Goal: Information Seeking & Learning: Learn about a topic

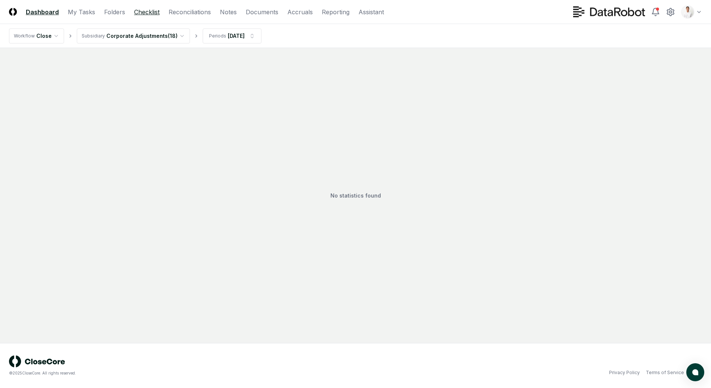
click at [146, 11] on link "Checklist" at bounding box center [146, 11] width 25 height 9
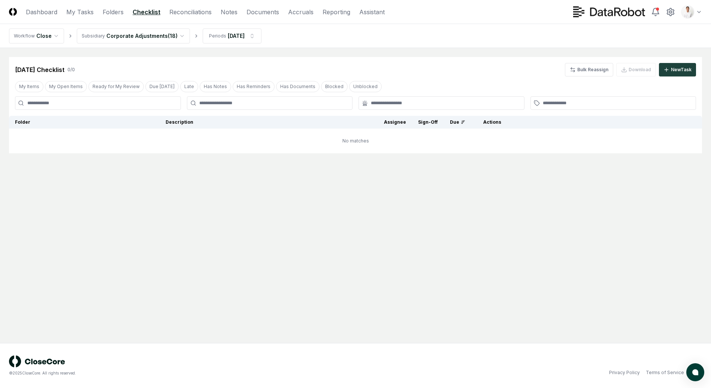
click at [177, 38] on html "CloseCore Dashboard My Tasks Folders Checklist Reconciliations Notes Documents …" at bounding box center [355, 194] width 711 height 388
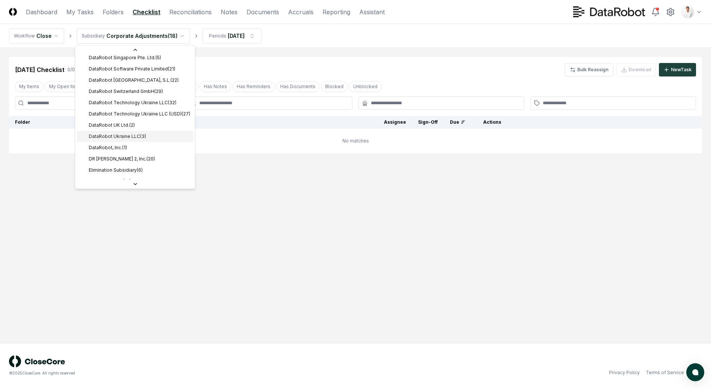
scroll to position [232, 0]
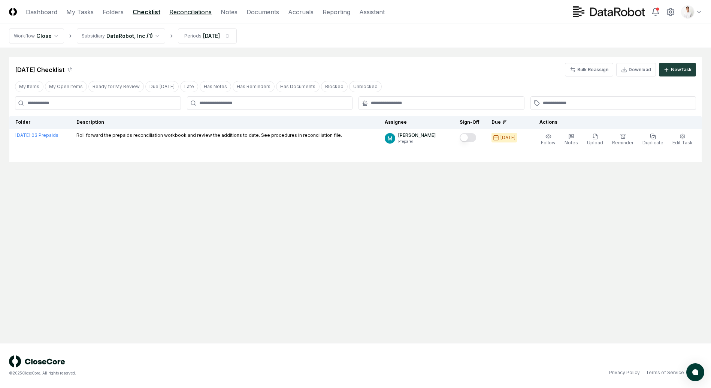
click at [181, 14] on link "Reconciliations" at bounding box center [190, 11] width 42 height 9
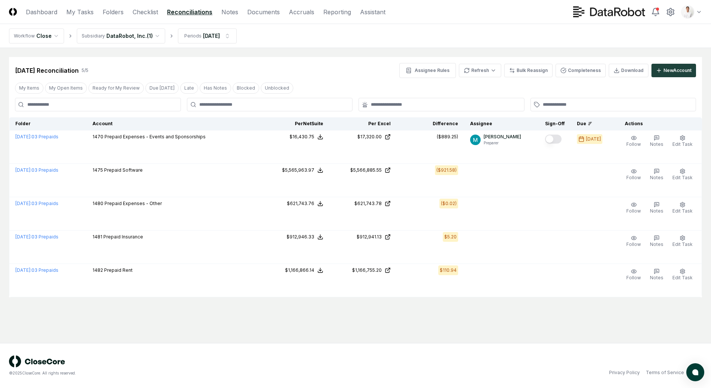
click at [506, 351] on div "© 2025 CloseCore. All rights reserved. Privacy Policy Terms of Service" at bounding box center [355, 365] width 711 height 45
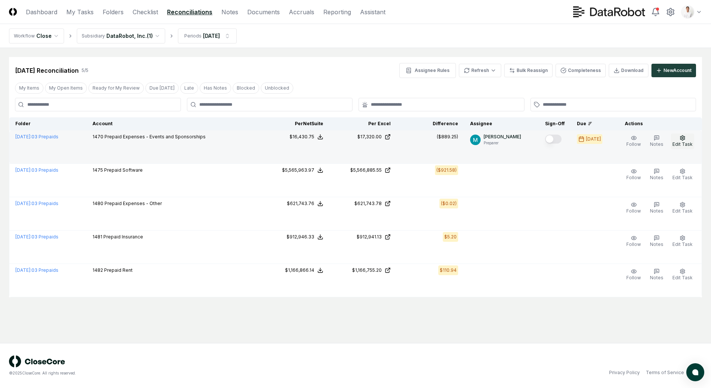
click at [683, 143] on span "Edit Task" at bounding box center [682, 144] width 20 height 6
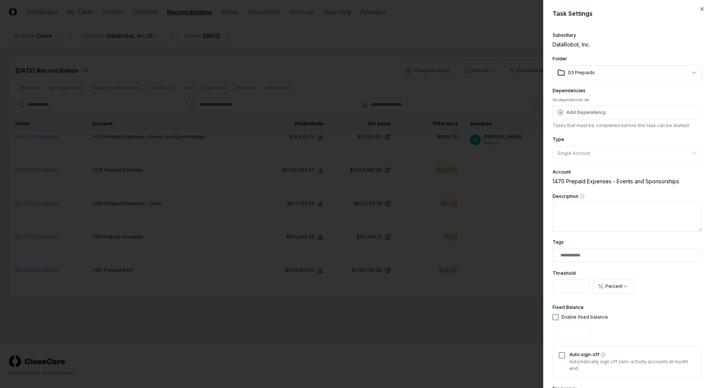
scroll to position [71, 0]
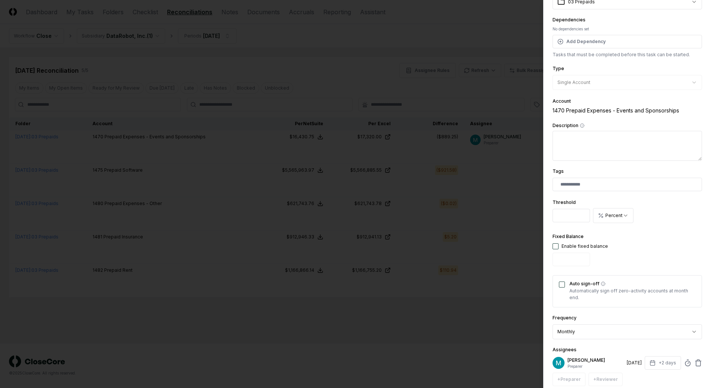
click at [487, 306] on div at bounding box center [355, 194] width 711 height 388
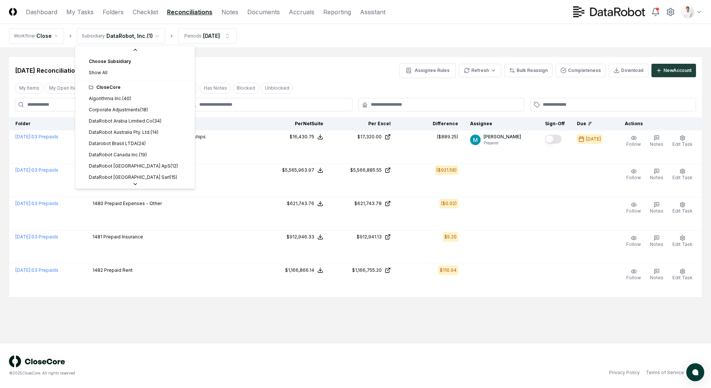
click at [135, 34] on html "CloseCore Dashboard My Tasks Folders Checklist Reconciliations Notes Documents …" at bounding box center [355, 194] width 711 height 388
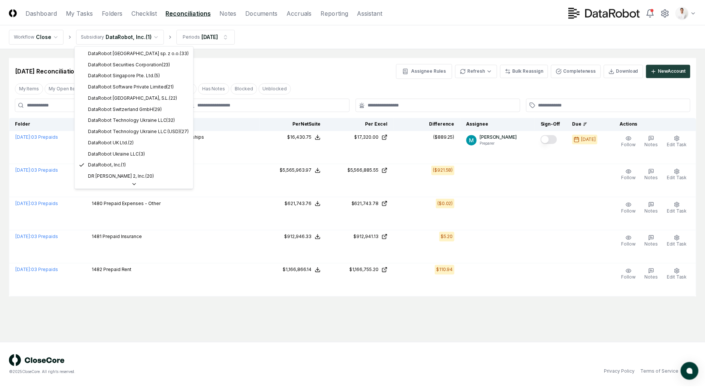
scroll to position [0, 0]
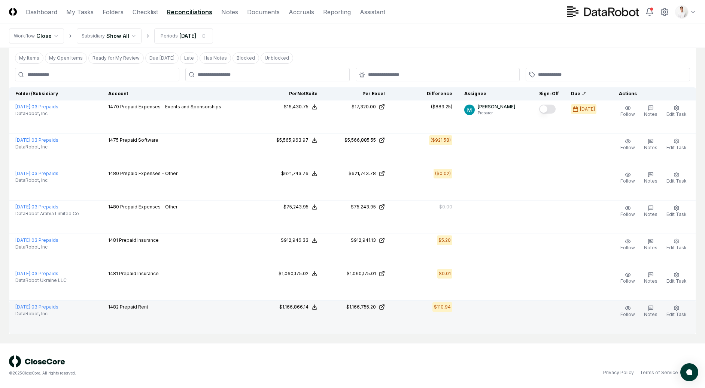
scroll to position [27, 0]
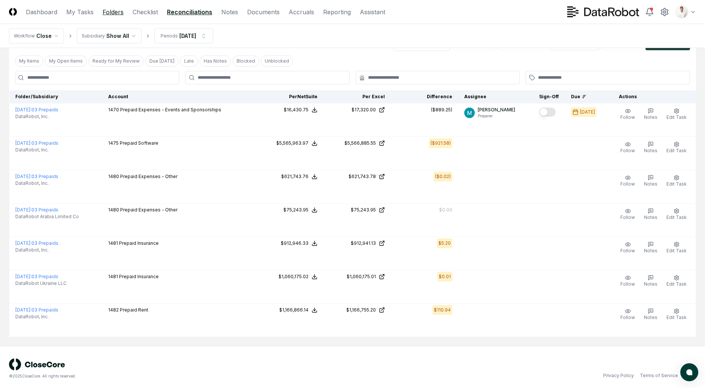
click at [111, 13] on link "Folders" at bounding box center [113, 11] width 21 height 9
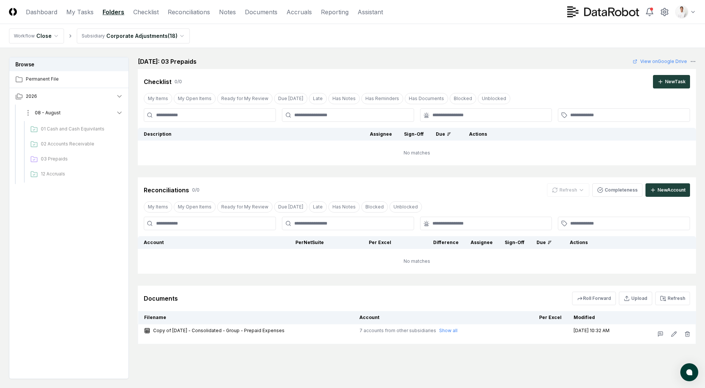
click at [23, 113] on button "08 - August" at bounding box center [73, 113] width 111 height 16
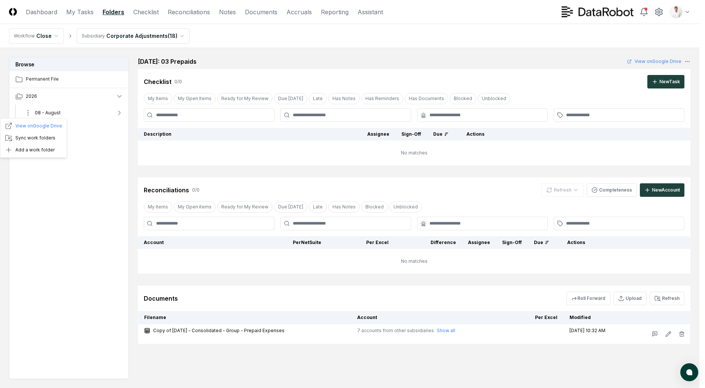
click at [25, 112] on html "CloseCore Dashboard My Tasks Folders Checklist Reconciliations Notes Documents …" at bounding box center [352, 216] width 705 height 433
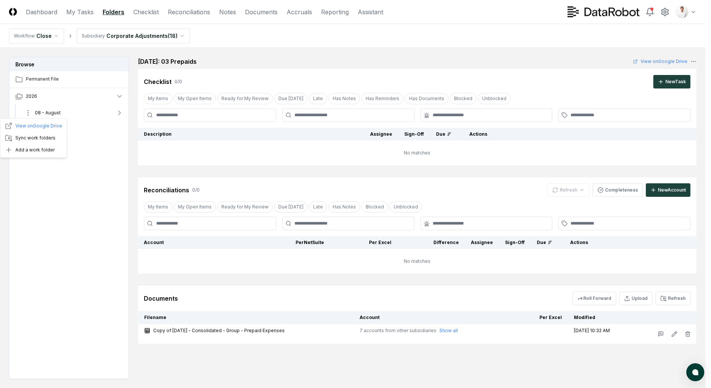
click at [101, 149] on html "CloseCore Dashboard My Tasks Folders Checklist Reconciliations Notes Documents …" at bounding box center [355, 216] width 711 height 433
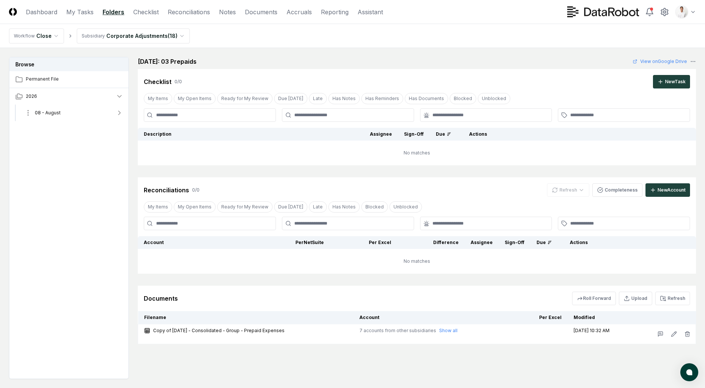
click at [76, 114] on button "08 - August" at bounding box center [73, 113] width 111 height 16
click at [24, 112] on button "08 - August" at bounding box center [73, 113] width 111 height 16
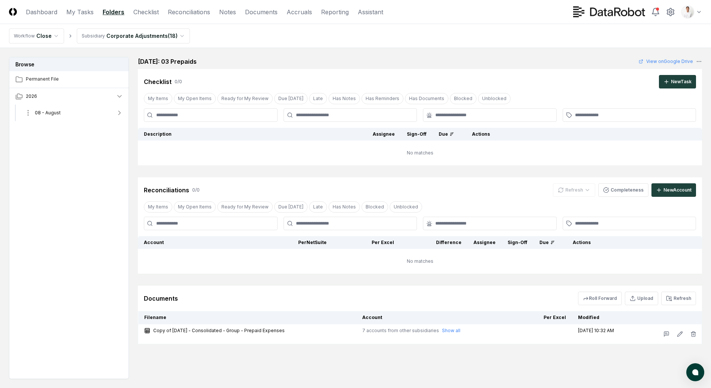
click at [31, 112] on html "CloseCore Dashboard My Tasks Folders Checklist Reconciliations Notes Documents …" at bounding box center [355, 216] width 711 height 433
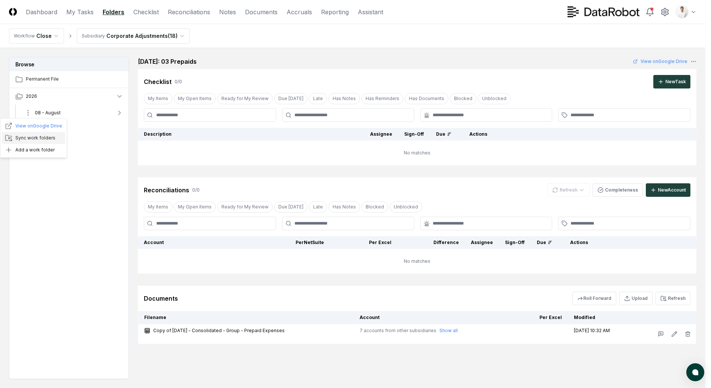
click at [28, 140] on div "Sync work folders" at bounding box center [33, 138] width 63 height 12
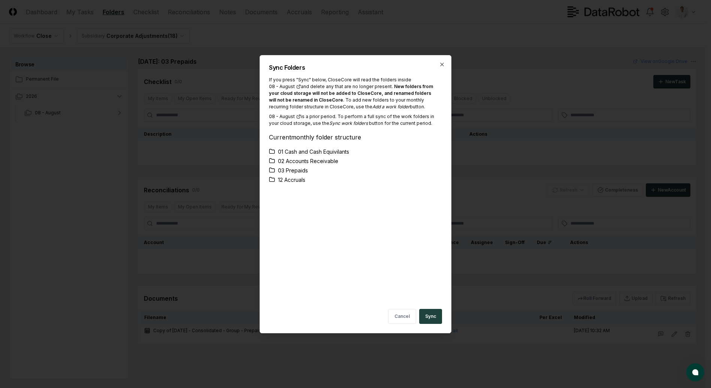
drag, startPoint x: 283, startPoint y: 78, endPoint x: 411, endPoint y: 132, distance: 139.0
click at [411, 132] on div "If you press "Sync" below, CloseCore will read the folders inside 08 - August a…" at bounding box center [354, 189] width 170 height 226
click at [411, 133] on div "Current monthly folder structure" at bounding box center [354, 137] width 170 height 9
click at [442, 66] on icon "button" at bounding box center [442, 64] width 6 height 6
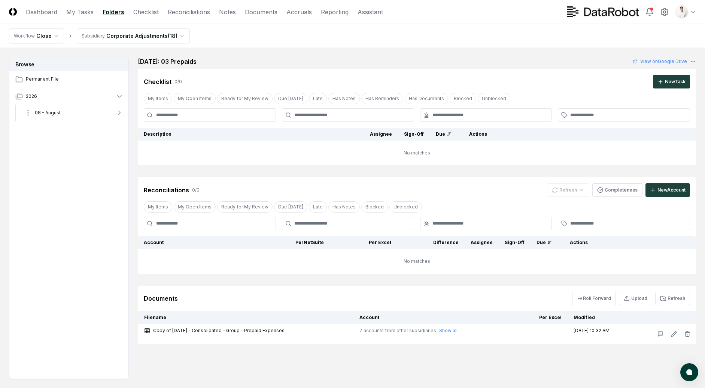
click at [101, 115] on button "08 - August" at bounding box center [73, 113] width 111 height 16
click at [248, 66] on div "Cancel Reassign August 2025: 03 Prepaids View on Google Drive Checklist 0 / 0 N…" at bounding box center [417, 111] width 559 height 108
click at [30, 111] on html "CloseCore Dashboard My Tasks Folders Checklist Reconciliations Notes Documents …" at bounding box center [352, 216] width 705 height 433
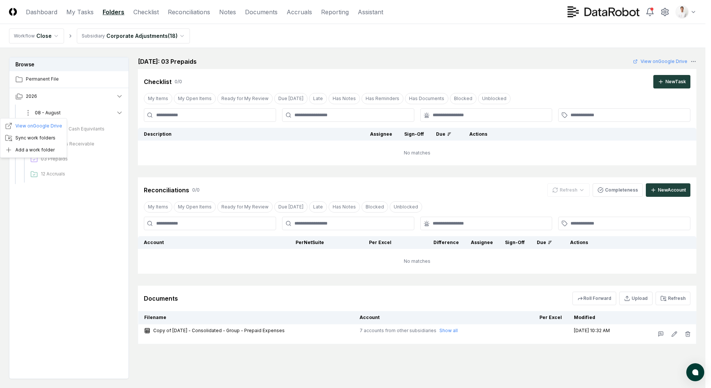
click at [30, 111] on html "CloseCore Dashboard My Tasks Folders Checklist Reconciliations Notes Documents …" at bounding box center [355, 216] width 711 height 433
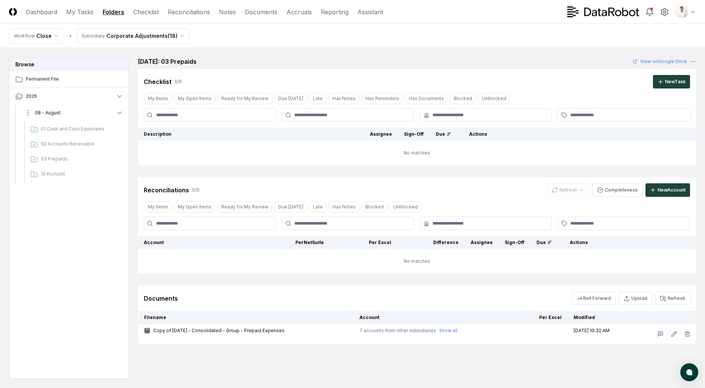
click at [28, 116] on html "CloseCore Dashboard My Tasks Folders Checklist Reconciliations Notes Documents …" at bounding box center [352, 216] width 705 height 433
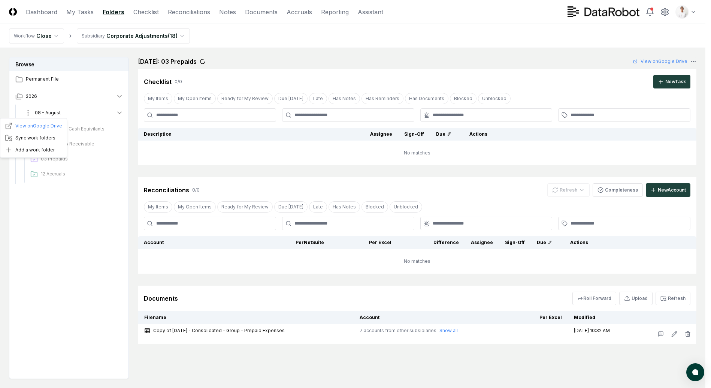
click at [97, 211] on html "CloseCore Dashboard My Tasks Folders Checklist Reconciliations Notes Documents …" at bounding box center [355, 216] width 711 height 433
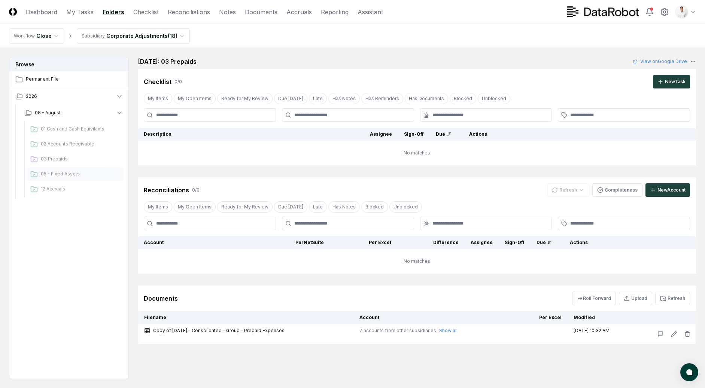
click at [62, 172] on span "05 - Fixed Assets" at bounding box center [80, 173] width 79 height 7
click at [141, 8] on link "Checklist" at bounding box center [145, 11] width 25 height 9
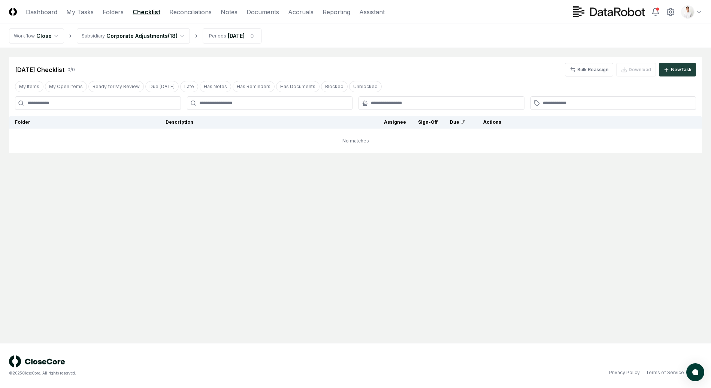
click at [158, 29] on html "CloseCore Dashboard My Tasks Folders Checklist Reconciliations Notes Documents …" at bounding box center [355, 194] width 711 height 388
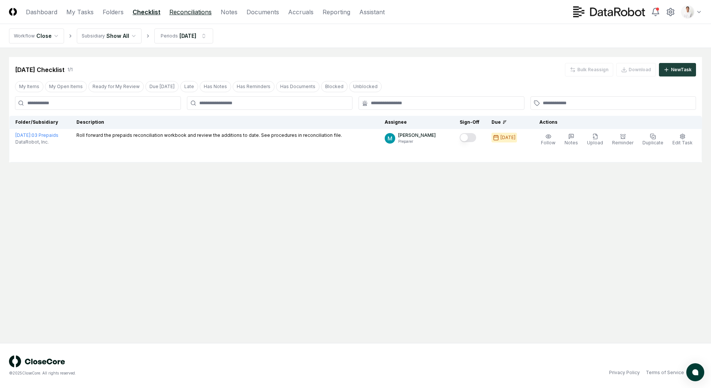
click at [174, 11] on link "Reconciliations" at bounding box center [190, 11] width 42 height 9
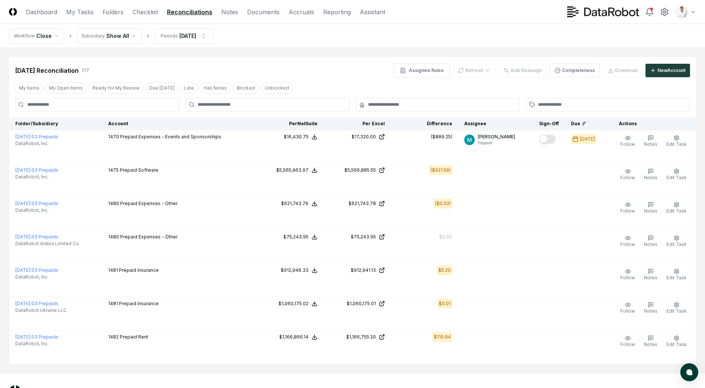
click at [259, 54] on main "Cancel Reassign [DATE] Reconciliation 7 / 7 Assignee Rules Refresh Bulk Reassig…" at bounding box center [352, 210] width 705 height 325
click at [336, 13] on link "Reporting" at bounding box center [337, 11] width 28 height 9
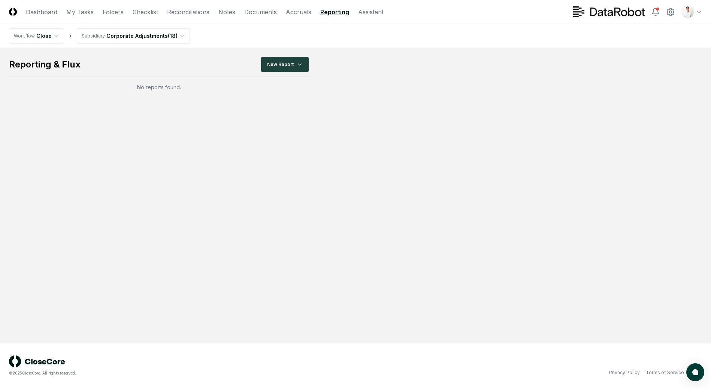
click at [205, 100] on main "Reporting & Flux New Report No reports found." at bounding box center [355, 195] width 711 height 295
click at [286, 71] on html "CloseCore Dashboard My Tasks Folders Checklist Reconciliations Notes Documents …" at bounding box center [355, 194] width 711 height 388
click at [395, 88] on html "CloseCore Dashboard My Tasks Folders Checklist Reconciliations Notes Documents …" at bounding box center [355, 194] width 711 height 388
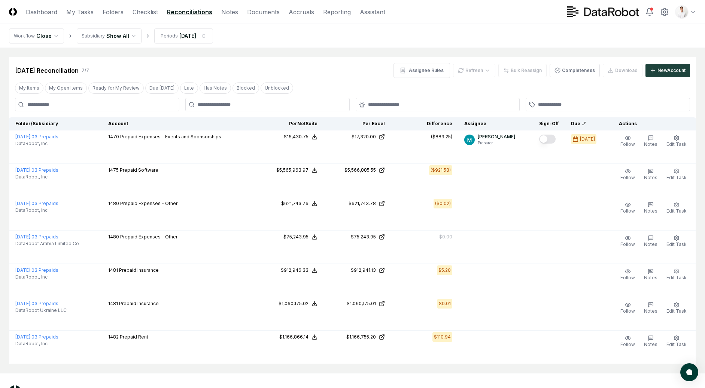
click at [130, 33] on html "CloseCore Dashboard My Tasks Folders Checklist Reconciliations Notes Documents …" at bounding box center [352, 209] width 705 height 418
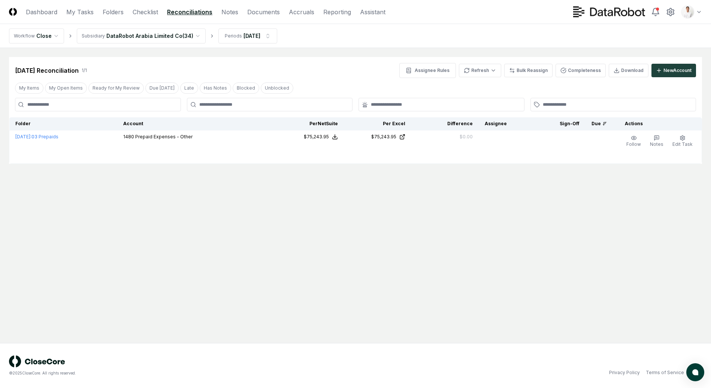
click at [274, 73] on div "Aug 2025 Reconciliation 1 / 1 Assignee Rules Refresh Bulk Reassign Completeness…" at bounding box center [355, 70] width 681 height 15
click at [187, 42] on html "CloseCore Dashboard My Tasks Folders Checklist Reconciliations Notes Documents …" at bounding box center [355, 194] width 711 height 388
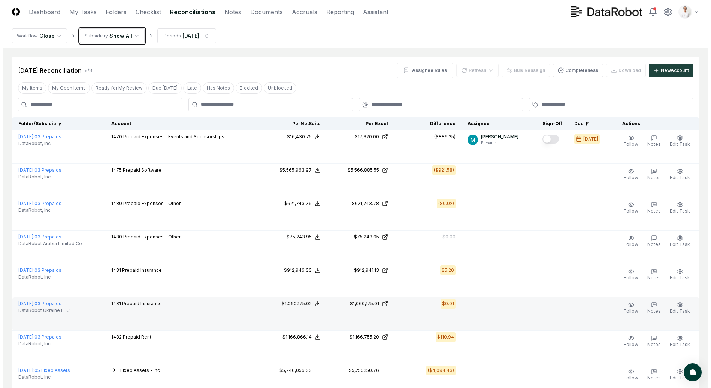
scroll to position [63, 0]
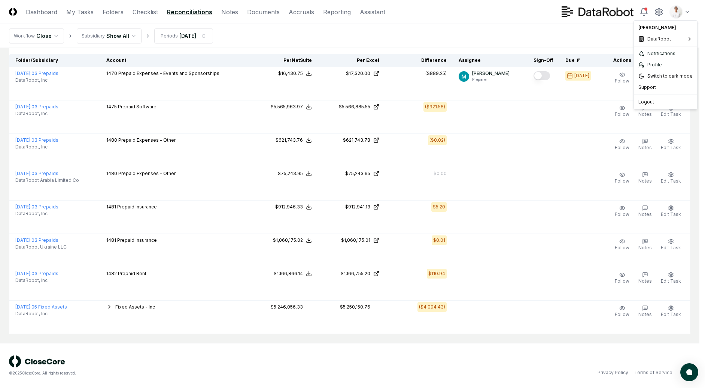
click at [686, 10] on html "CloseCore Dashboard My Tasks Folders Checklist Reconciliations Notes Documents …" at bounding box center [352, 162] width 705 height 451
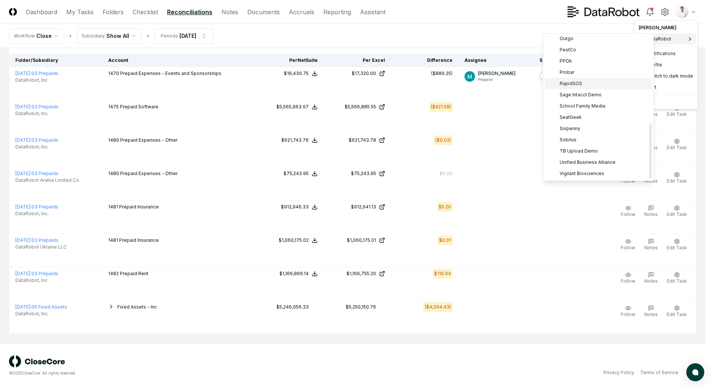
scroll to position [0, 0]
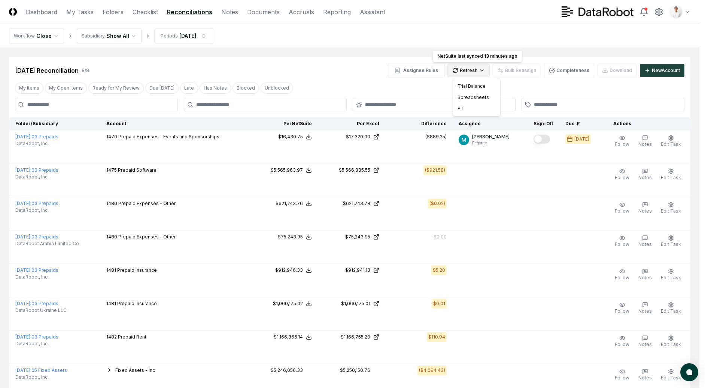
click at [474, 70] on html "CloseCore Dashboard My Tasks Folders Checklist Reconciliations Notes Documents …" at bounding box center [352, 225] width 705 height 450
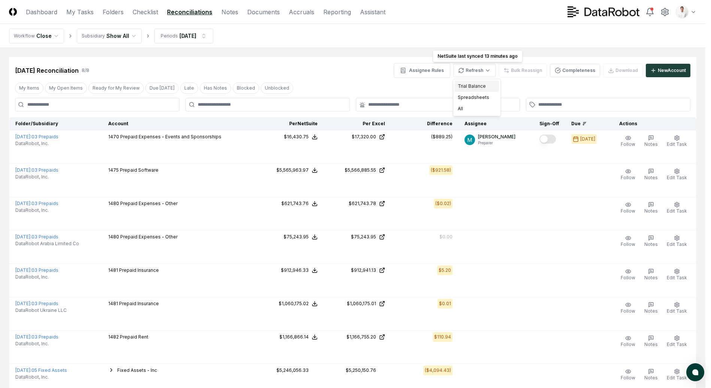
click at [477, 85] on div "Trial Balance" at bounding box center [477, 86] width 44 height 11
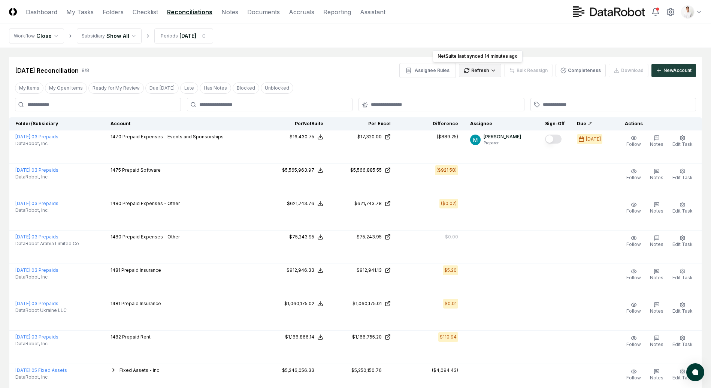
click at [480, 69] on html "CloseCore Dashboard My Tasks Folders Checklist Reconciliations Notes Documents …" at bounding box center [355, 225] width 711 height 450
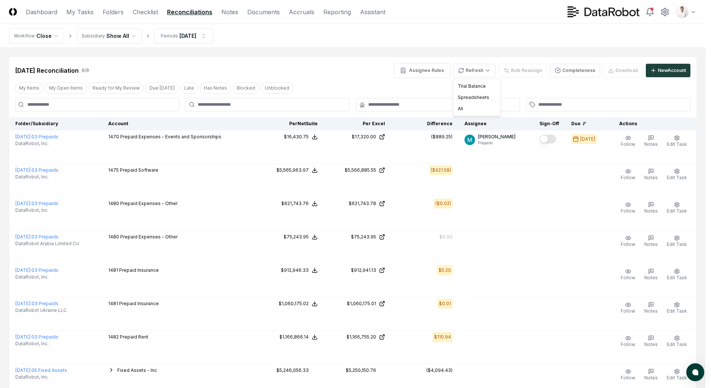
click at [475, 86] on div "Trial Balance" at bounding box center [477, 86] width 44 height 11
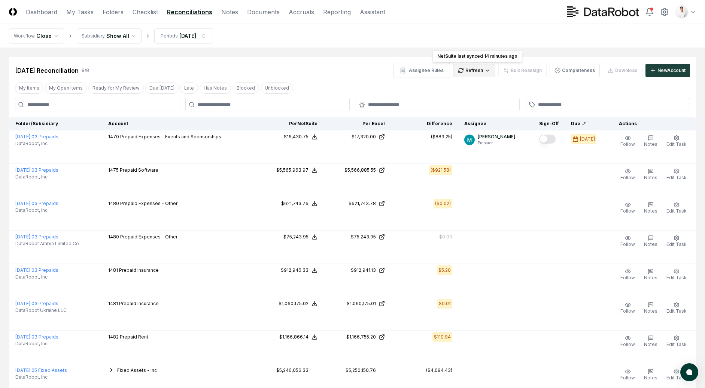
click at [469, 76] on html "CloseCore Dashboard My Tasks Folders Checklist Reconciliations Notes Documents …" at bounding box center [352, 225] width 705 height 450
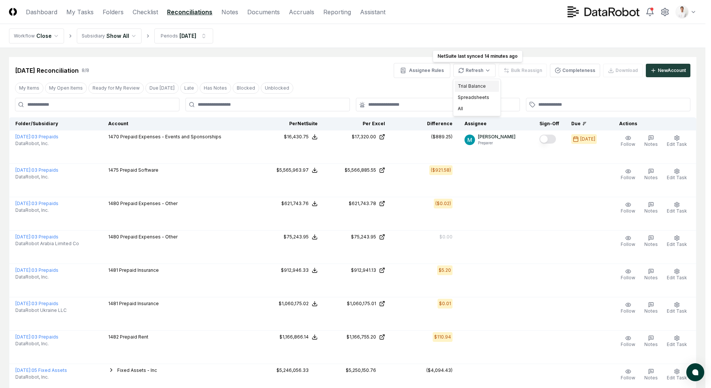
click at [468, 82] on div "Trial Balance" at bounding box center [477, 86] width 44 height 11
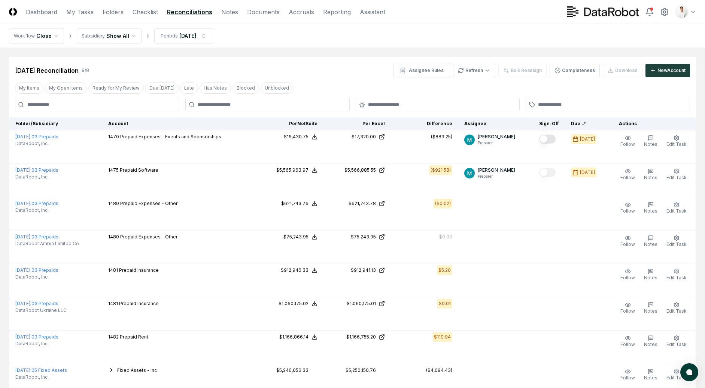
click at [381, 61] on div "Aug 2025 Reconciliation 8 / 8 Assignee Rules Refresh Bulk Reassign Completeness…" at bounding box center [352, 67] width 687 height 21
click at [427, 31] on nav "Workflow Close Subsidiary Show All Periods Aug 2025" at bounding box center [352, 36] width 705 height 24
click at [458, 28] on nav "Workflow Close Subsidiary Show All Periods [DATE]" at bounding box center [352, 36] width 705 height 24
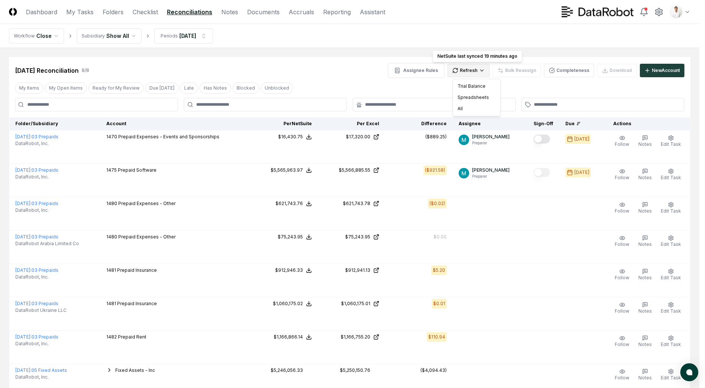
click at [468, 67] on html "CloseCore Dashboard My Tasks Folders Checklist Reconciliations Notes Documents …" at bounding box center [352, 225] width 705 height 451
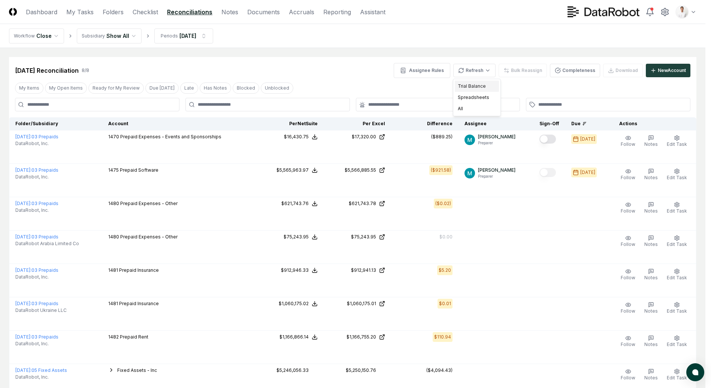
click at [468, 87] on div "Trial Balance" at bounding box center [477, 86] width 44 height 11
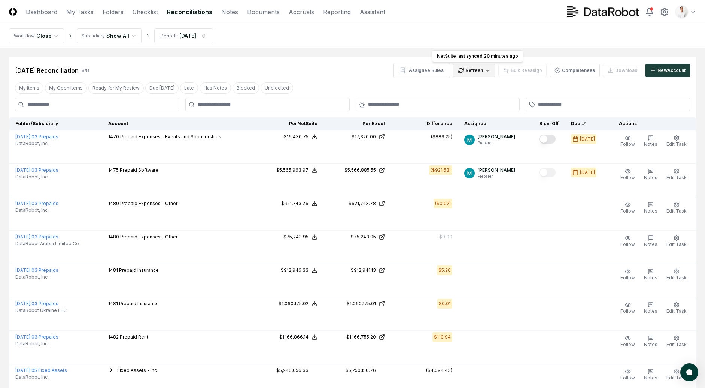
click at [479, 70] on html "CloseCore Dashboard My Tasks Folders Checklist Reconciliations Notes Documents …" at bounding box center [352, 225] width 705 height 451
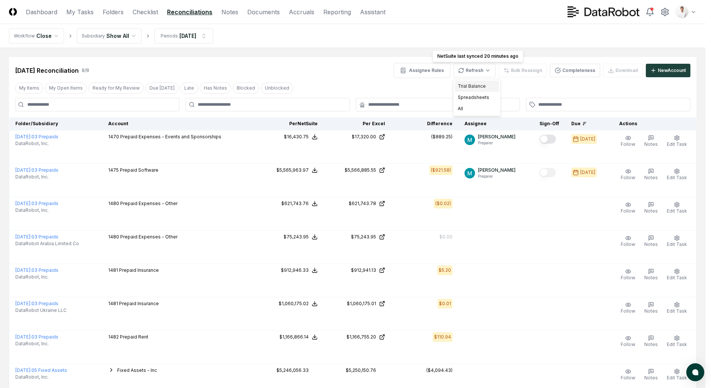
click at [466, 88] on div "Trial Balance" at bounding box center [477, 86] width 44 height 11
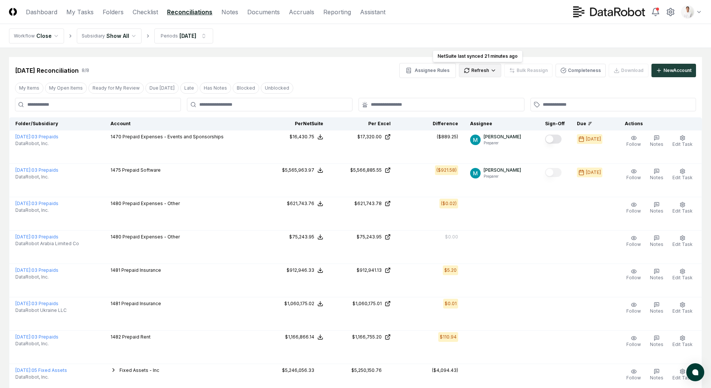
click at [490, 72] on html "CloseCore Dashboard My Tasks Folders Checklist Reconciliations Notes Documents …" at bounding box center [355, 225] width 711 height 451
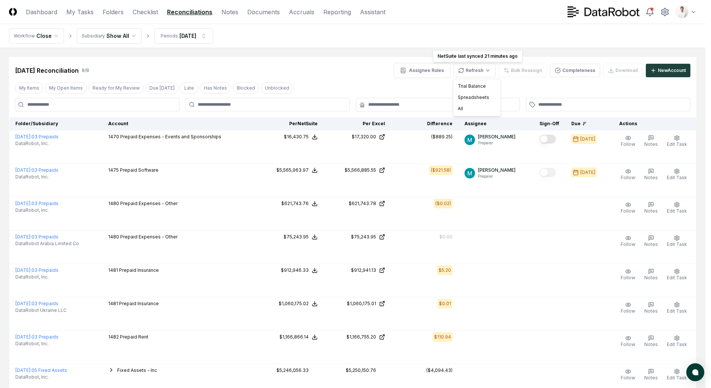
click at [477, 99] on div "Spreadsheets" at bounding box center [477, 97] width 44 height 11
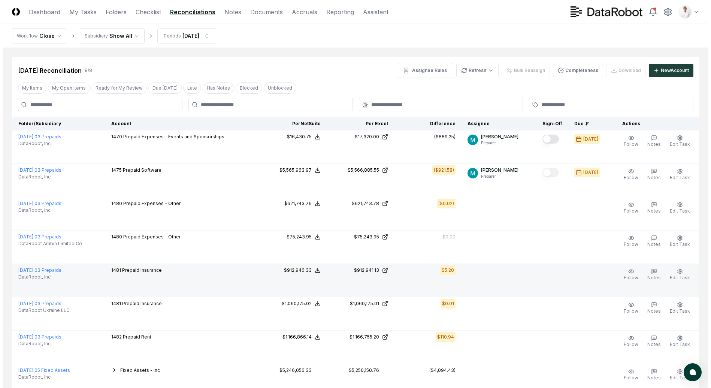
scroll to position [63, 0]
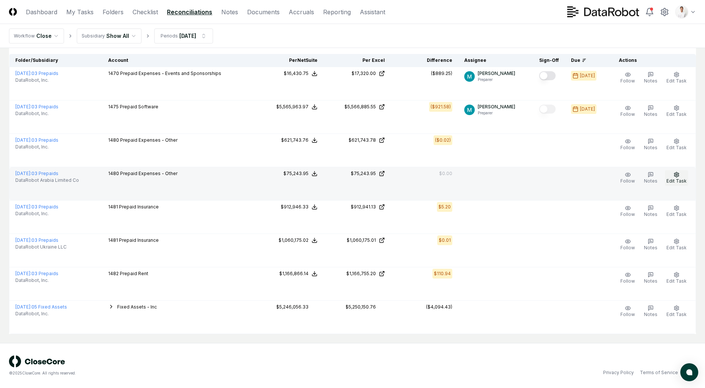
click at [676, 181] on span "Edit Task" at bounding box center [677, 181] width 20 height 6
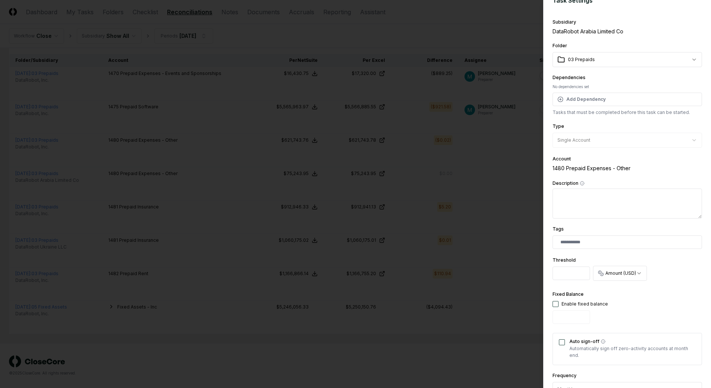
scroll to position [40, 0]
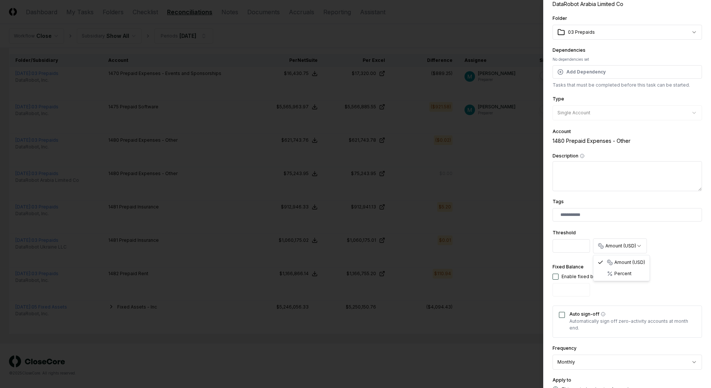
click at [622, 245] on body "CloseCore Dashboard My Tasks Folders Checklist Reconciliations Notes Documents …" at bounding box center [352, 162] width 705 height 451
click at [661, 246] on body "CloseCore Dashboard My Tasks Folders Checklist Reconciliations Notes Documents …" at bounding box center [352, 162] width 705 height 451
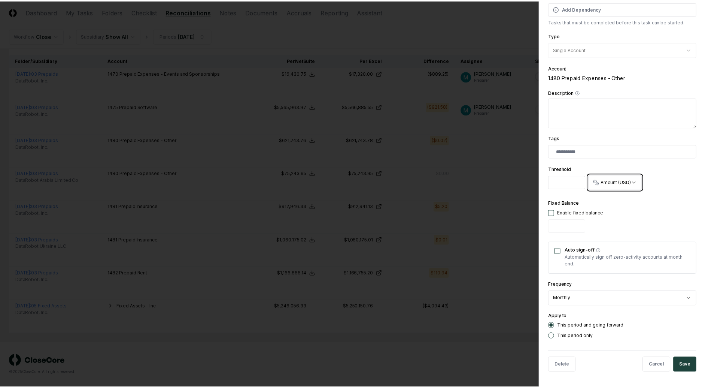
scroll to position [103, 0]
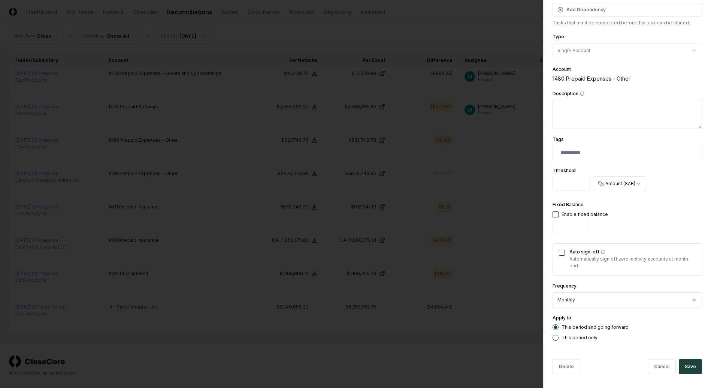
click at [447, 31] on div at bounding box center [355, 194] width 711 height 388
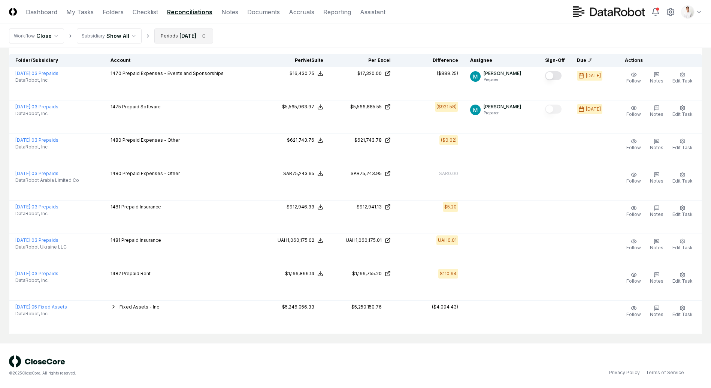
click at [182, 39] on html "CloseCore Dashboard My Tasks Folders Checklist Reconciliations Notes Documents …" at bounding box center [355, 162] width 711 height 451
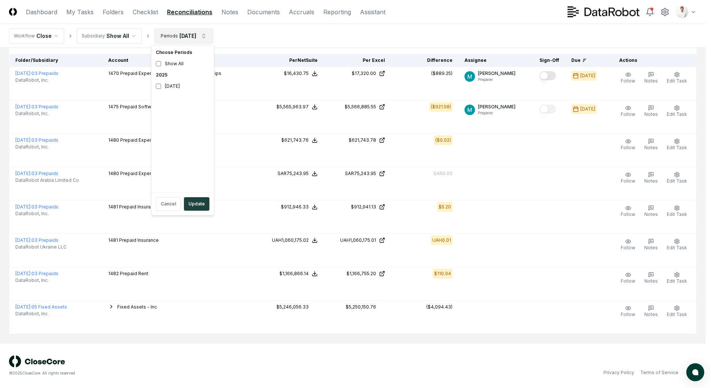
click at [182, 39] on html "CloseCore Dashboard My Tasks Folders Checklist Reconciliations Notes Documents …" at bounding box center [355, 162] width 711 height 451
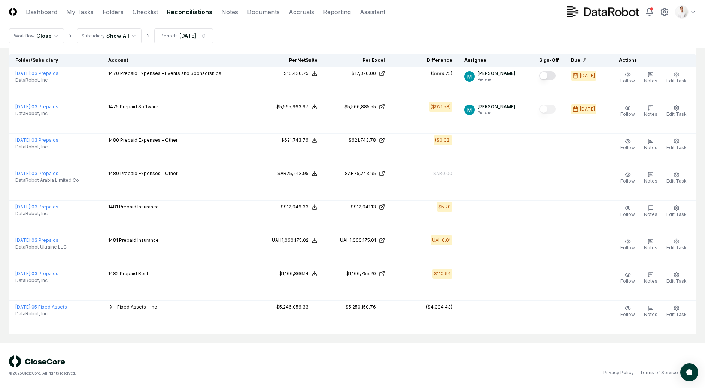
click at [247, 29] on nav "Workflow Close Subsidiary Show All Periods [DATE]" at bounding box center [352, 36] width 705 height 24
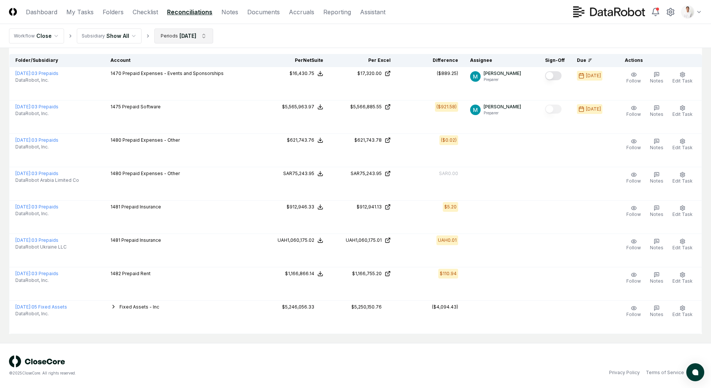
click at [169, 33] on html "CloseCore Dashboard My Tasks Folders Checklist Reconciliations Notes Documents …" at bounding box center [355, 162] width 711 height 451
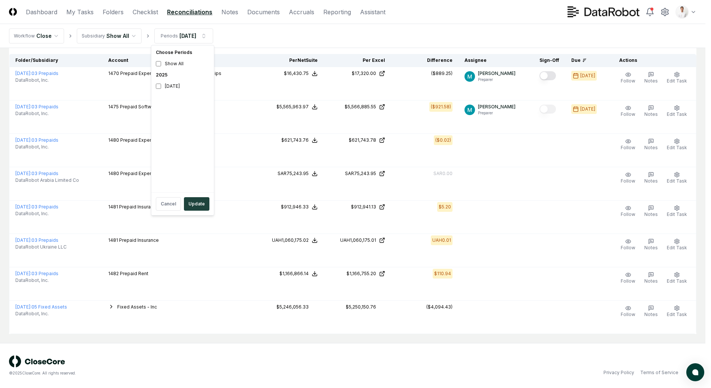
click at [111, 9] on html "CloseCore Dashboard My Tasks Folders Checklist Reconciliations Notes Documents …" at bounding box center [355, 162] width 711 height 451
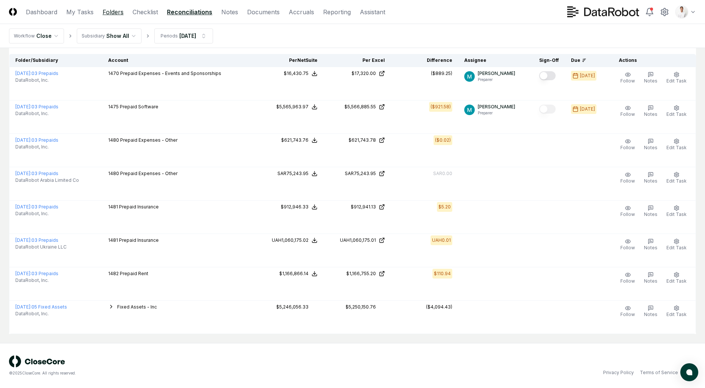
click at [113, 14] on link "Folders" at bounding box center [113, 11] width 21 height 9
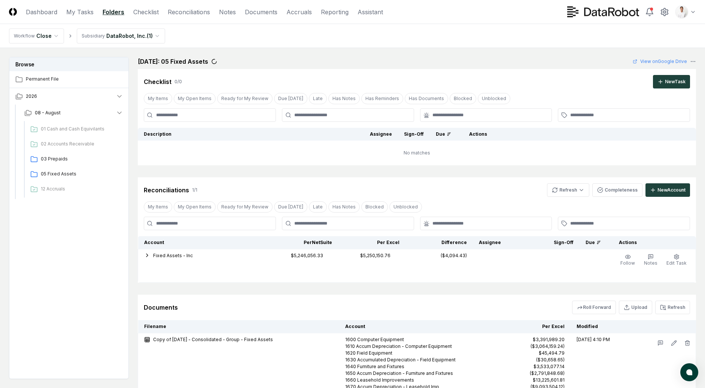
click at [466, 51] on main "Browse Permanent File 2026 08 - August 01 Cash and Cash Equivilants 02 Accounts…" at bounding box center [352, 228] width 705 height 361
click at [501, 35] on nav "Workflow Close Subsidiary DataRobot, Inc. ( 1 )" at bounding box center [352, 36] width 705 height 24
click at [663, 9] on icon at bounding box center [665, 11] width 7 height 7
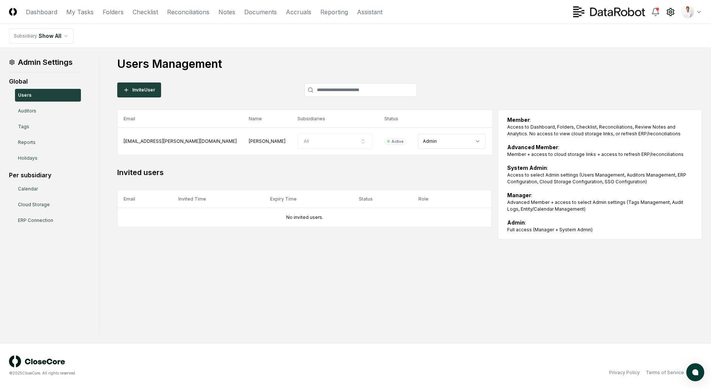
click at [249, 98] on div "Users Management Invite User Email Name Subsidiaries Status Role [EMAIL_ADDRESS…" at bounding box center [409, 148] width 585 height 182
click at [158, 12] on nav "CloseCore Dashboard My Tasks Folders Checklist Reconciliations Notes Documents …" at bounding box center [196, 11] width 374 height 9
click at [155, 11] on link "Checklist" at bounding box center [145, 11] width 25 height 9
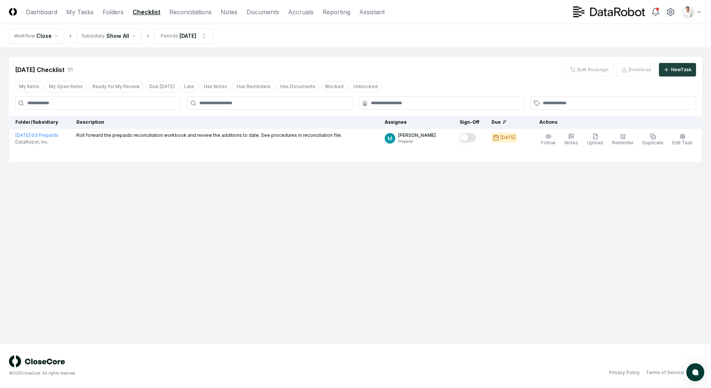
click at [308, 191] on main "Cancel Reassign Aug 2025 Checklist 1 / 1 Bulk Reassign Download New Task My Ite…" at bounding box center [355, 195] width 711 height 295
click at [193, 12] on link "Reconciliations" at bounding box center [190, 11] width 42 height 9
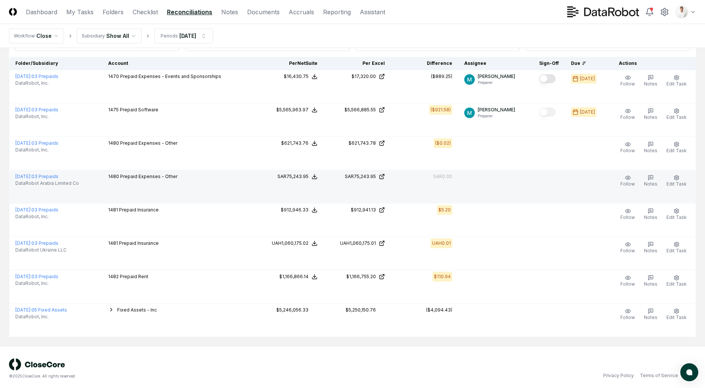
scroll to position [63, 0]
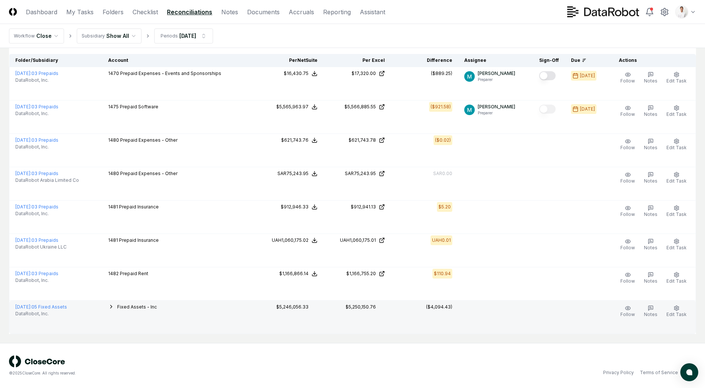
click at [156, 308] on span "Fixed Assets - Inc" at bounding box center [137, 307] width 40 height 6
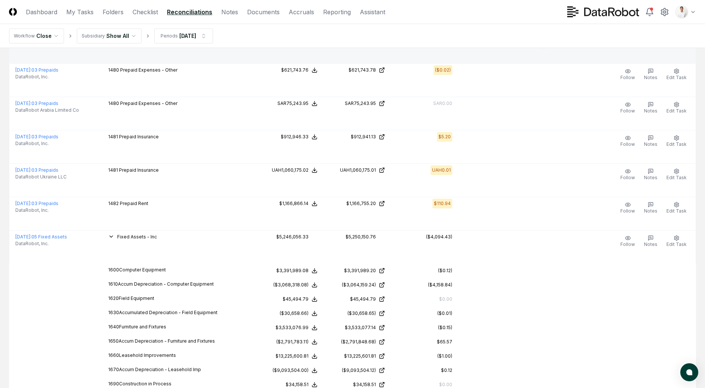
scroll to position [0, 0]
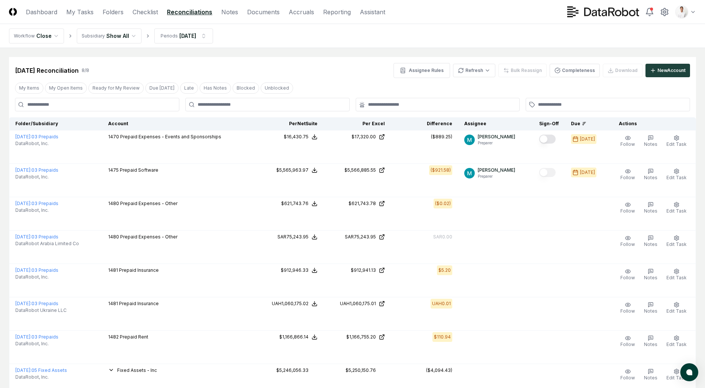
click at [353, 53] on main "Cancel Reassign Aug 2025 Reconciliation 8 / 8 Assignee Rules Refresh Bulk Reass…" at bounding box center [352, 291] width 705 height 486
click at [143, 12] on link "Checklist" at bounding box center [145, 11] width 25 height 9
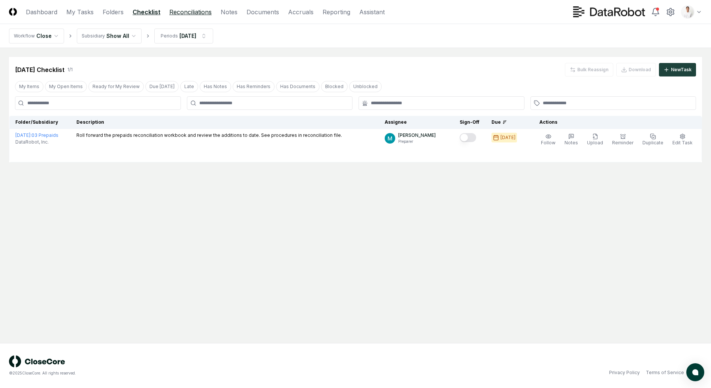
click at [183, 13] on link "Reconciliations" at bounding box center [190, 11] width 42 height 9
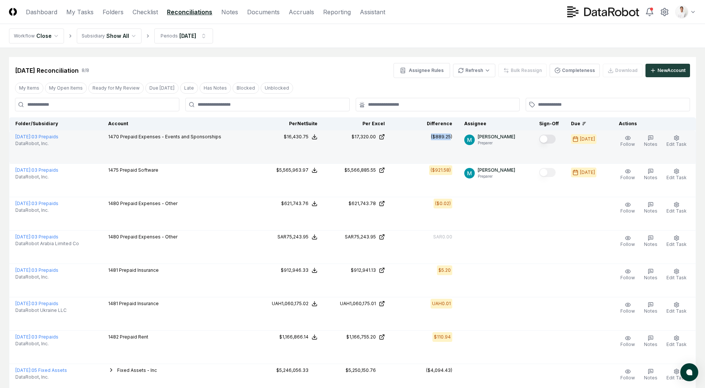
drag, startPoint x: 435, startPoint y: 136, endPoint x: 455, endPoint y: 138, distance: 19.7
click at [453, 138] on div "($889.25)" at bounding box center [441, 136] width 21 height 7
click at [684, 139] on button "Edit Task" at bounding box center [676, 141] width 23 height 16
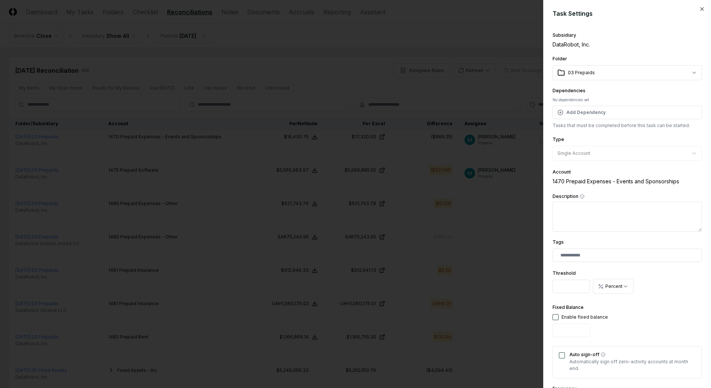
click at [342, 63] on div at bounding box center [355, 194] width 711 height 388
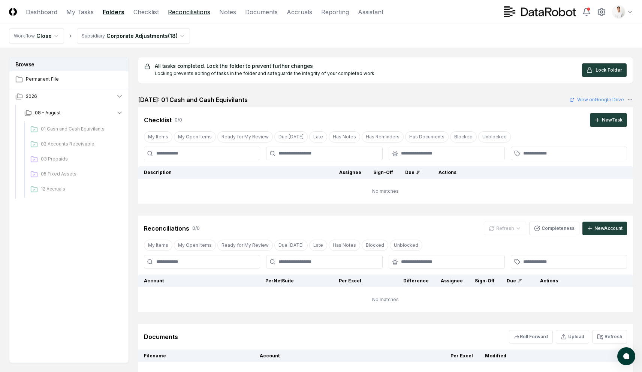
click at [185, 11] on link "Reconciliations" at bounding box center [189, 11] width 42 height 9
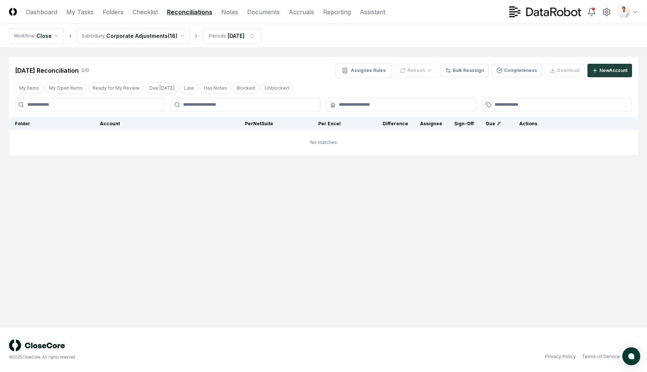
click at [239, 64] on div "[DATE] Reconciliation 0 / 0 Assignee Rules Refresh Bulk Reassign Completeness D…" at bounding box center [323, 70] width 617 height 15
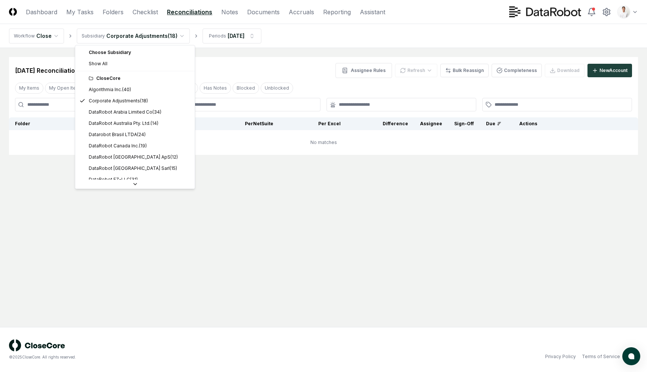
click at [175, 36] on html "CloseCore Dashboard My Tasks Folders Checklist Reconciliations Notes Documents …" at bounding box center [323, 186] width 647 height 372
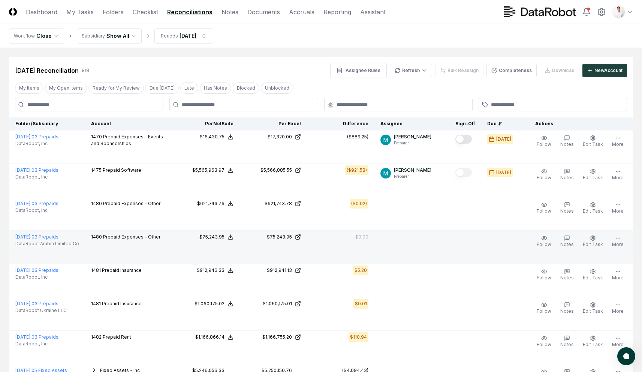
click at [63, 244] on span "DataRobot Arabia Limited Co" at bounding box center [47, 243] width 64 height 7
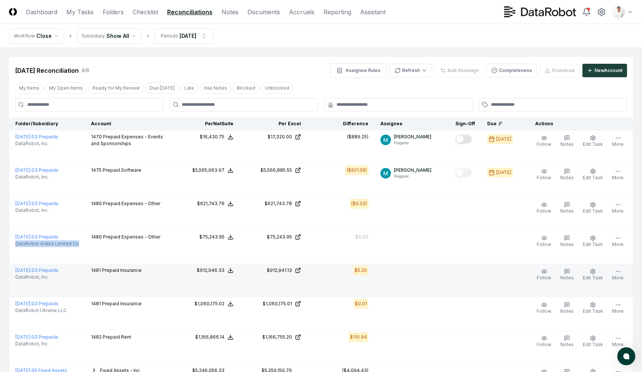
copy span "DataRobot Arabia Limited Co"
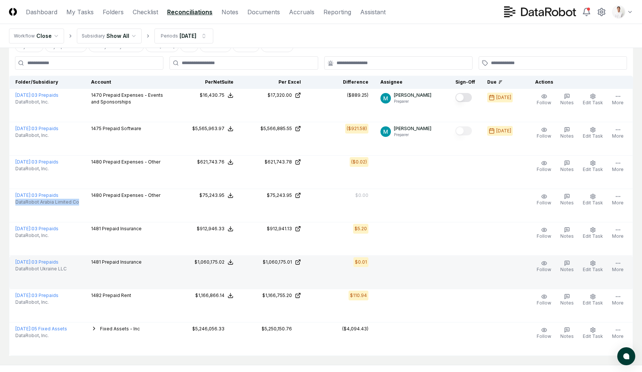
scroll to position [41, 0]
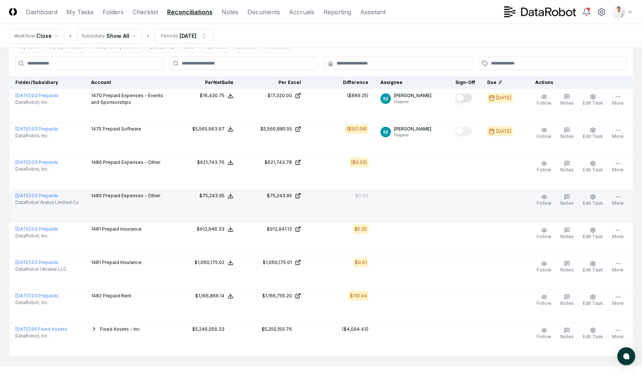
click at [156, 212] on td "1480 Prepaid Expenses - Other" at bounding box center [128, 205] width 87 height 33
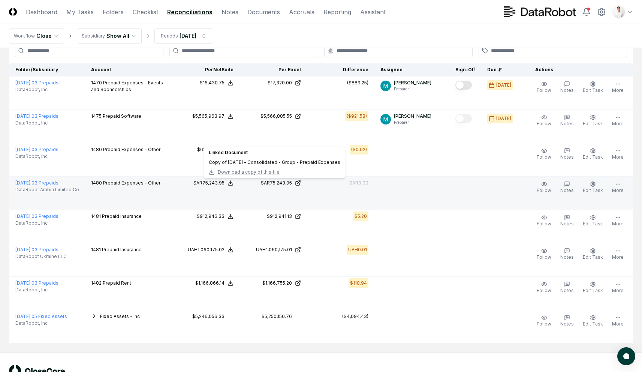
scroll to position [0, 0]
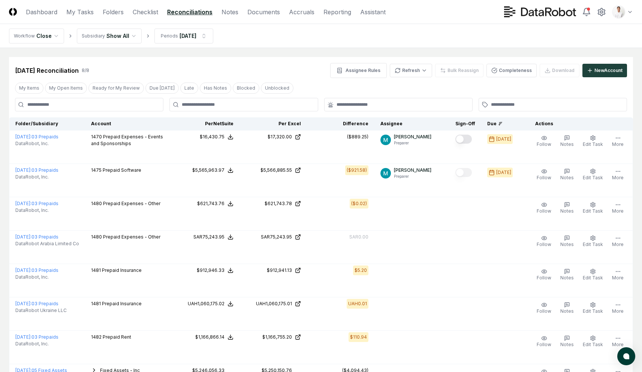
click at [320, 45] on nav "Workflow Close Subsidiary Show All Periods [DATE]" at bounding box center [321, 36] width 642 height 24
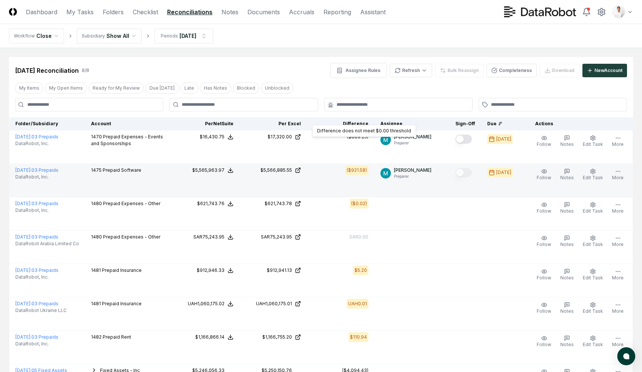
scroll to position [69, 0]
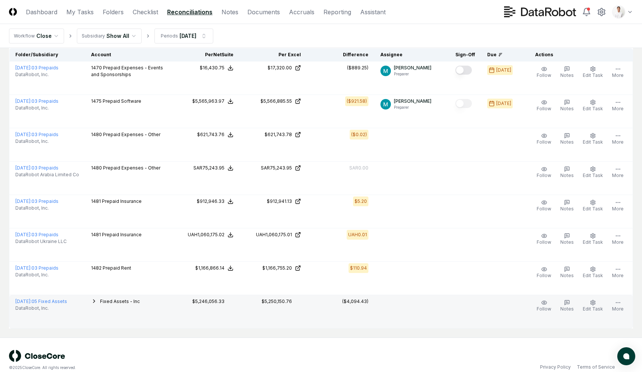
click at [120, 306] on div "Fixed Assets - Inc" at bounding box center [120, 302] width 40 height 8
click at [117, 303] on span "Fixed Assets - Inc" at bounding box center [120, 301] width 40 height 6
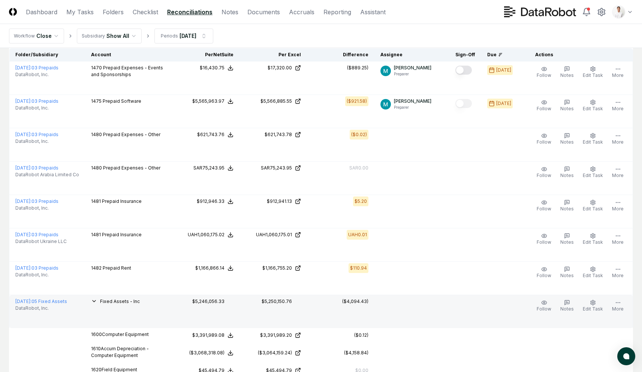
scroll to position [199, 0]
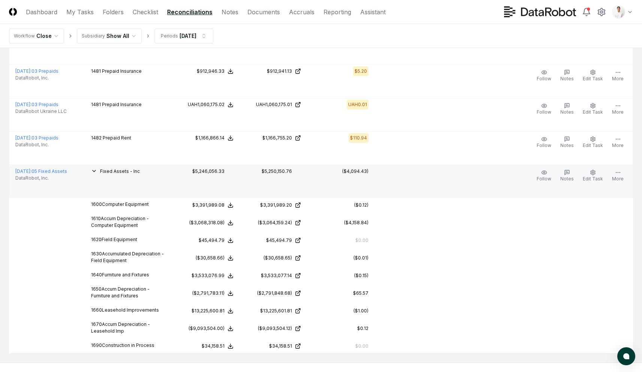
click at [113, 169] on span "Fixed Assets - Inc" at bounding box center [120, 171] width 40 height 6
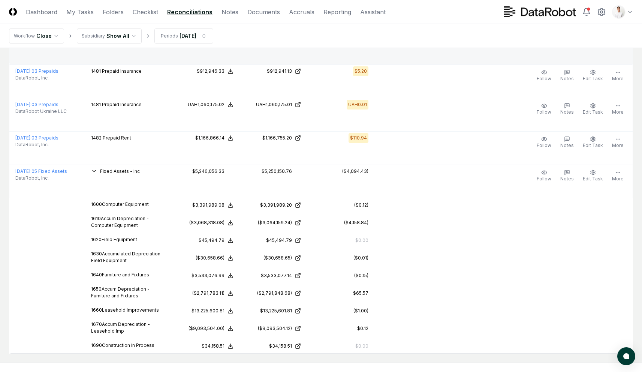
scroll to position [79, 0]
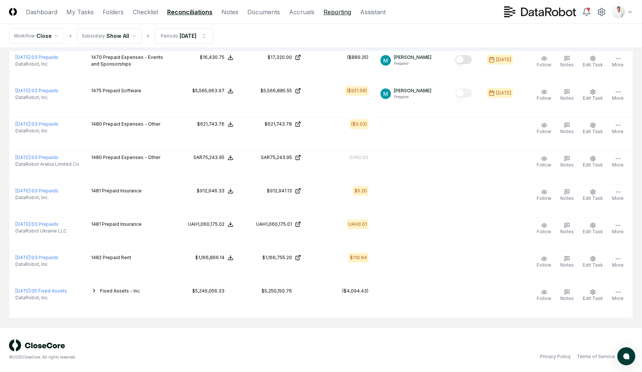
click at [341, 13] on link "Reporting" at bounding box center [337, 11] width 28 height 9
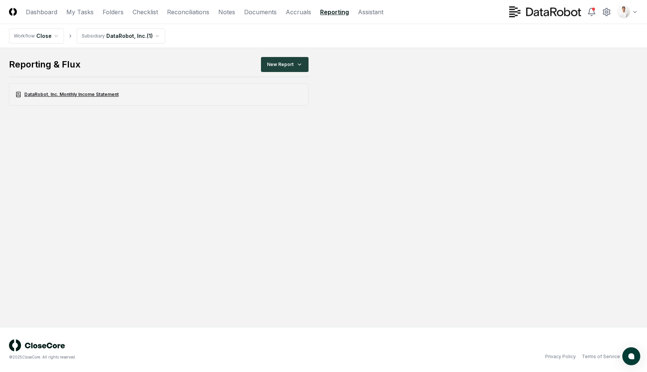
click at [100, 95] on link "DataRobot, Inc. Monthly Income Statement" at bounding box center [159, 94] width 300 height 22
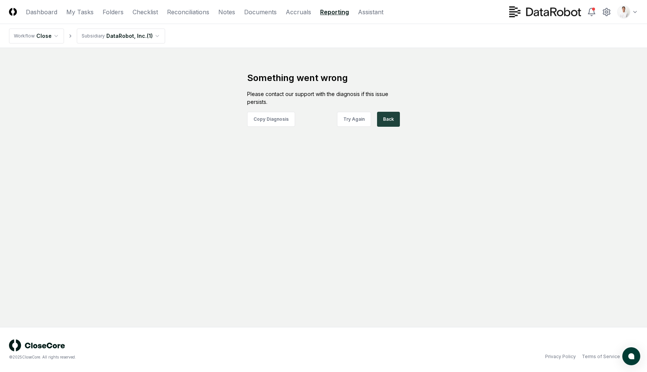
click at [226, 93] on div "Something went wrong Please contact our support with the diagnosis if this issu…" at bounding box center [323, 99] width 225 height 55
click at [187, 67] on main "Something went wrong Please contact our support with the diagnosis if this issu…" at bounding box center [323, 187] width 647 height 279
click at [117, 14] on link "Folders" at bounding box center [113, 11] width 21 height 9
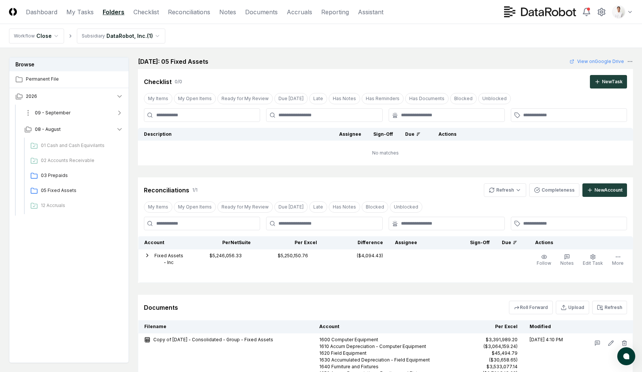
click at [59, 111] on span "09 - September" at bounding box center [53, 112] width 36 height 7
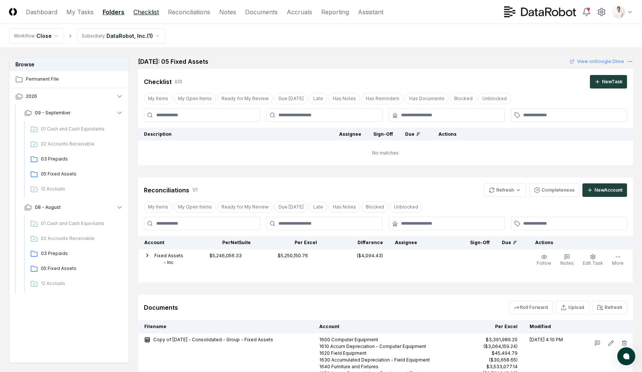
click at [145, 15] on link "Checklist" at bounding box center [145, 11] width 25 height 9
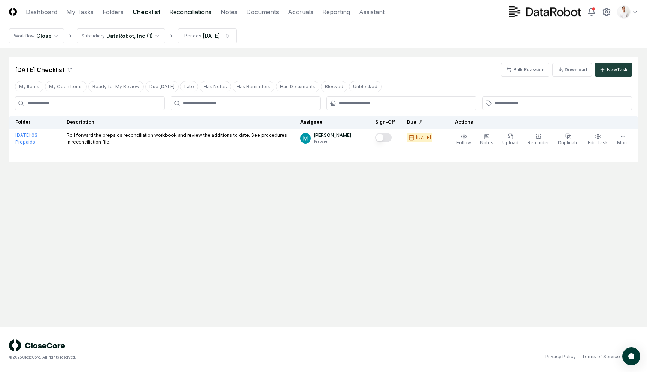
click at [183, 13] on link "Reconciliations" at bounding box center [190, 11] width 42 height 9
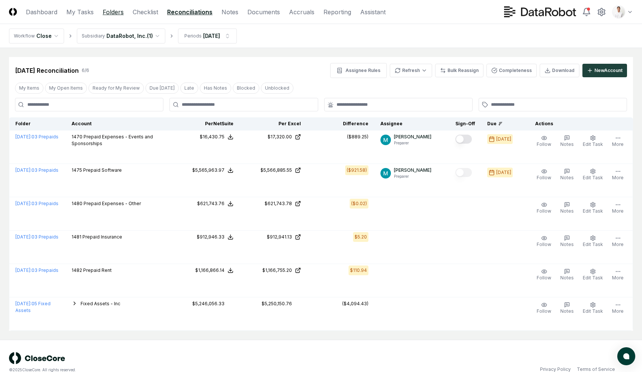
click at [116, 12] on link "Folders" at bounding box center [113, 11] width 21 height 9
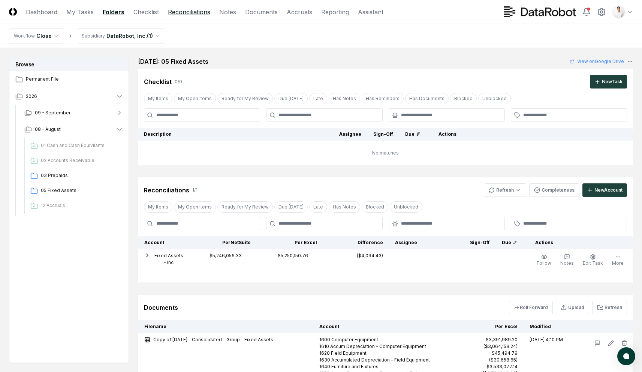
click at [182, 11] on link "Reconciliations" at bounding box center [189, 11] width 42 height 9
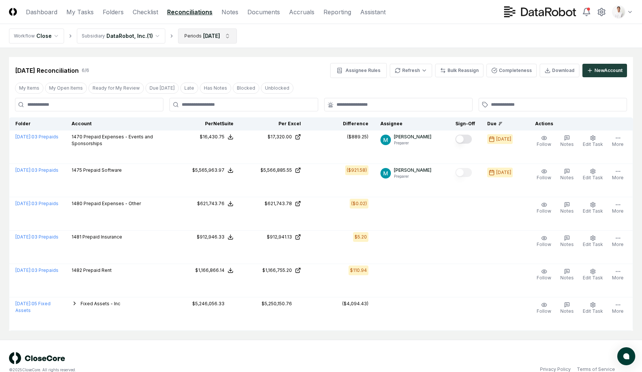
click at [198, 32] on html "CloseCore Dashboard My Tasks Folders Checklist Reconciliations Notes Documents …" at bounding box center [321, 192] width 642 height 384
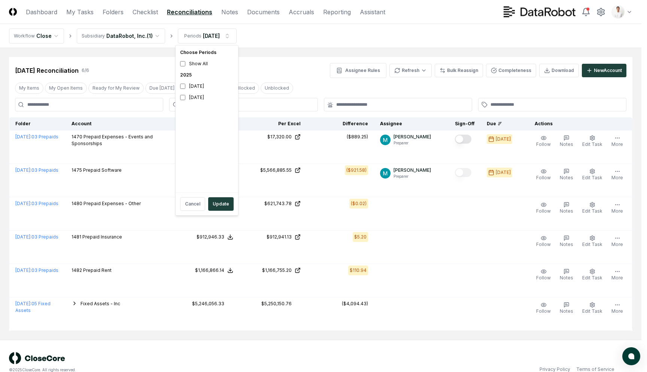
click at [262, 55] on html "CloseCore Dashboard My Tasks Folders Checklist Reconciliations Notes Documents …" at bounding box center [323, 192] width 647 height 384
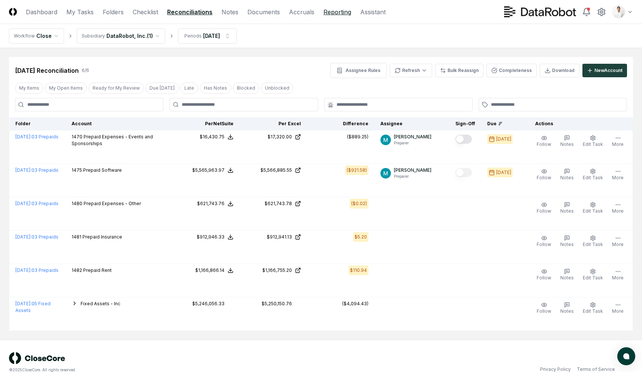
click at [341, 12] on link "Reporting" at bounding box center [337, 11] width 28 height 9
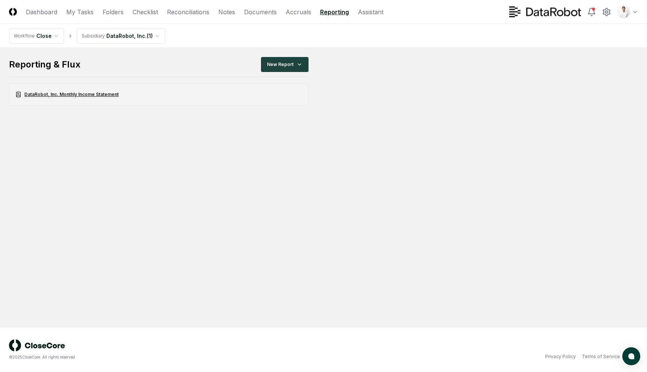
click at [87, 91] on link "DataRobot, Inc. Monthly Income Statement" at bounding box center [159, 94] width 300 height 22
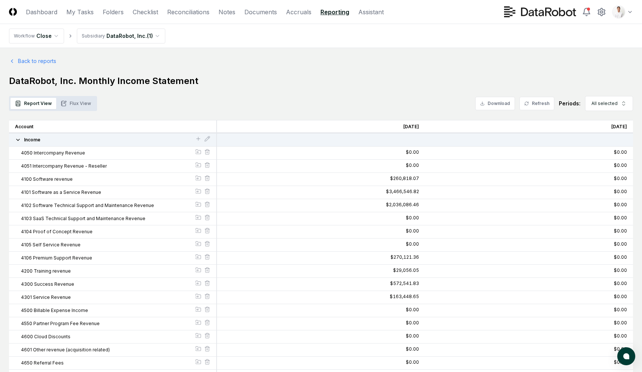
click at [74, 106] on button "Flux View" at bounding box center [75, 103] width 39 height 11
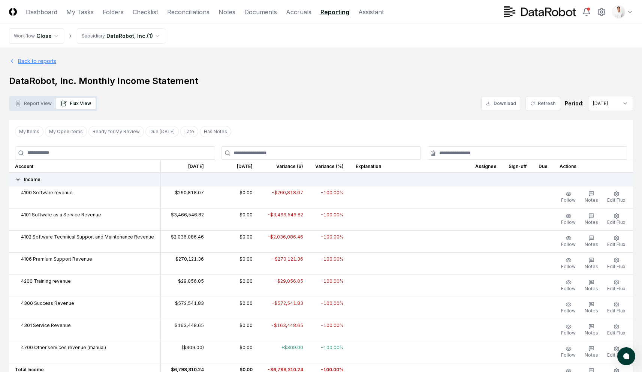
click at [28, 61] on link "Back to reports" at bounding box center [32, 61] width 47 height 8
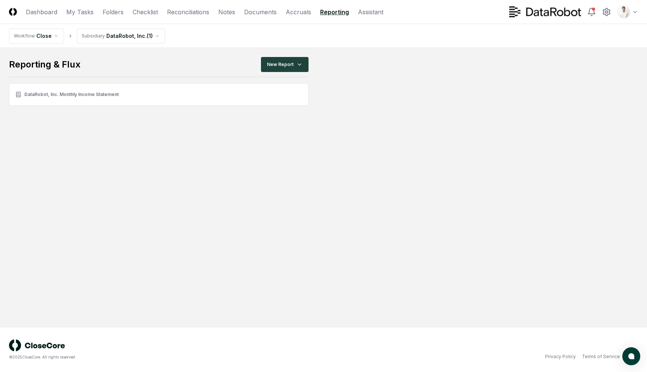
click at [448, 56] on main "Reporting & Flux New Report DataRobot, Inc. Monthly Income Statement" at bounding box center [323, 187] width 647 height 279
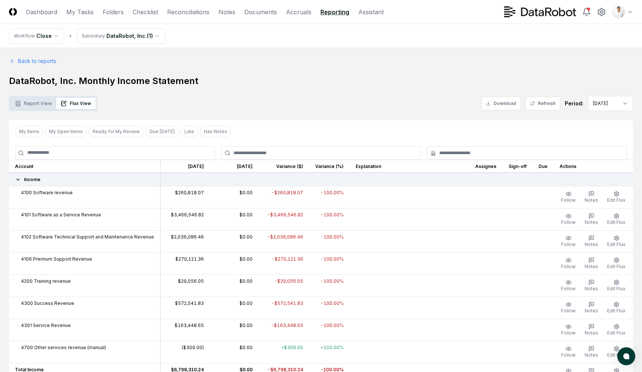
click at [332, 76] on h1 "DataRobot, Inc. Monthly Income Statement" at bounding box center [321, 81] width 624 height 12
click at [156, 9] on link "Checklist" at bounding box center [145, 11] width 25 height 9
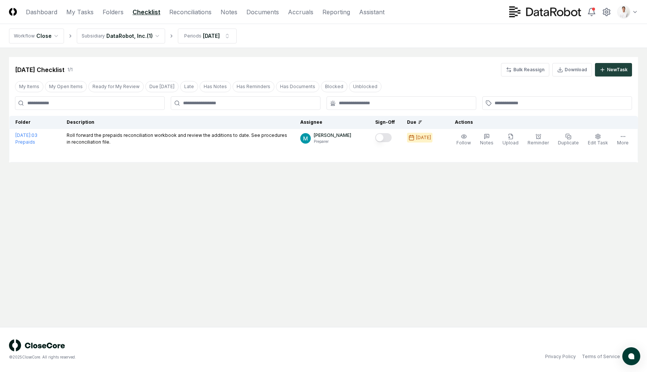
click at [232, 179] on main "Cancel Reassign [DATE] Checklist 1 / 1 Bulk Reassign Download New Task My Items…" at bounding box center [323, 187] width 647 height 279
click at [275, 39] on nav "Workflow Close Subsidiary DataRobot, Inc. ( 1 ) Periods [DATE]" at bounding box center [323, 36] width 647 height 24
click at [199, 18] on header "CloseCore Dashboard My Tasks Folders Checklist Reconciliations Notes Documents …" at bounding box center [323, 12] width 647 height 24
click at [200, 15] on link "Reconciliations" at bounding box center [190, 11] width 42 height 9
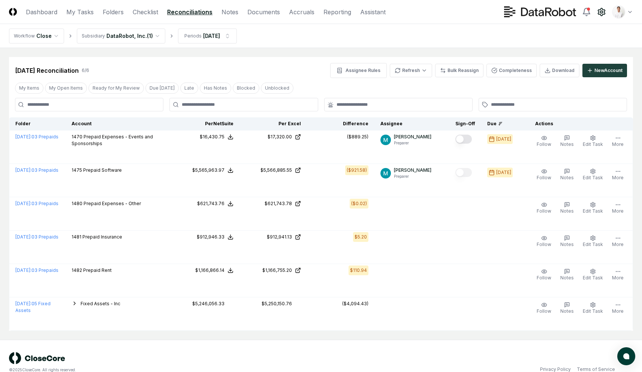
click at [599, 5] on div "Toggle user menu" at bounding box center [568, 11] width 129 height 13
click at [602, 11] on circle at bounding box center [601, 12] width 2 height 2
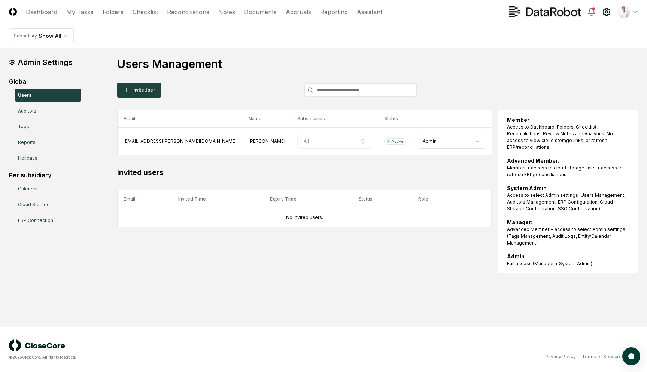
click at [266, 99] on div "Users Management Invite User Email Name Subsidiaries Status Role [EMAIL_ADDRESS…" at bounding box center [377, 165] width 521 height 216
